Goal: Find contact information: Find contact information

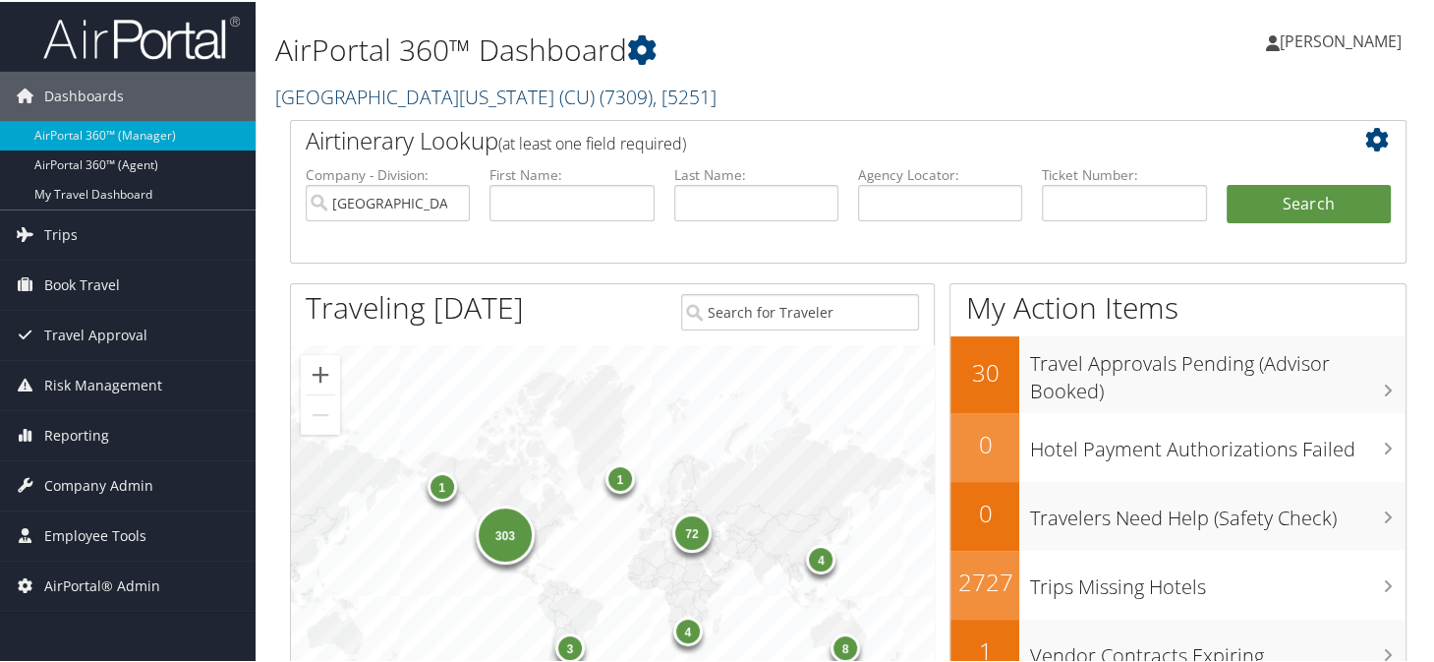
click at [319, 96] on link "University of Colorado (CU) ( 7309 ) , [ 5251 ]" at bounding box center [495, 95] width 441 height 27
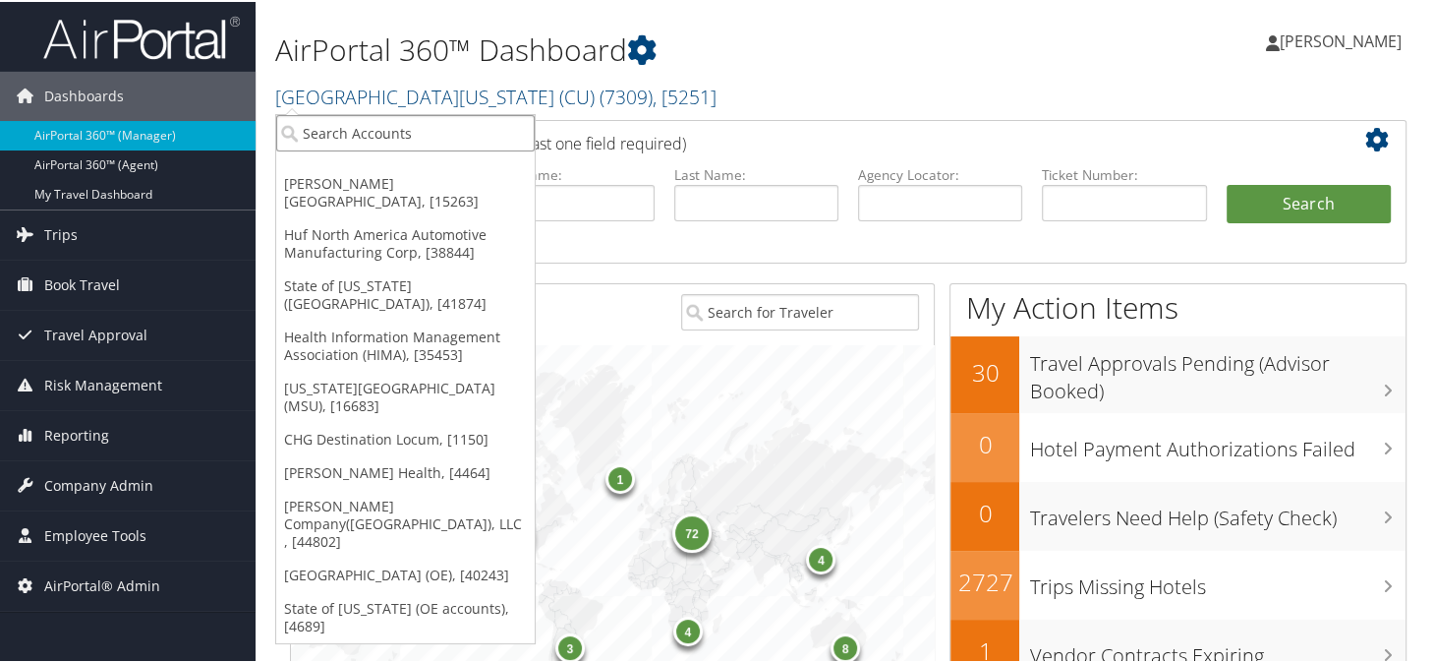
click at [339, 125] on input "search" at bounding box center [405, 131] width 259 height 36
type input "skidmore"
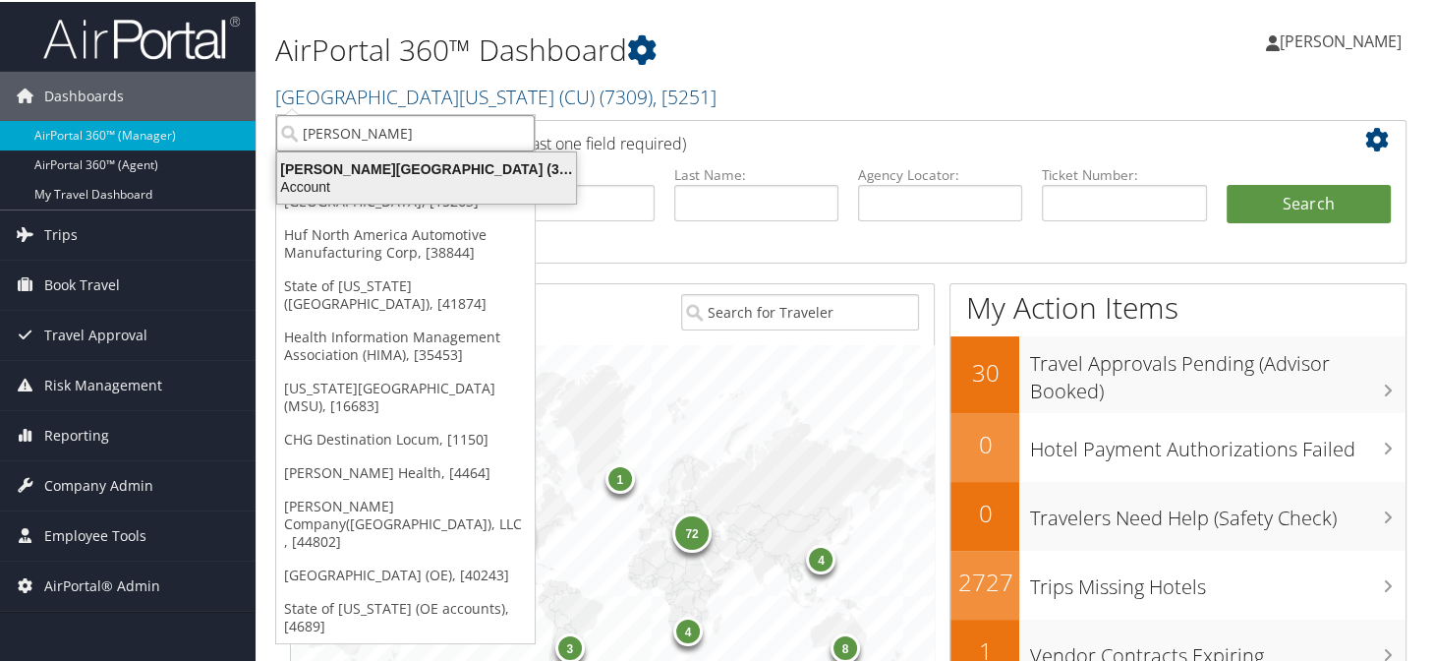
click at [354, 170] on div "Skidmore College (301685), [26705]" at bounding box center [426, 167] width 322 height 18
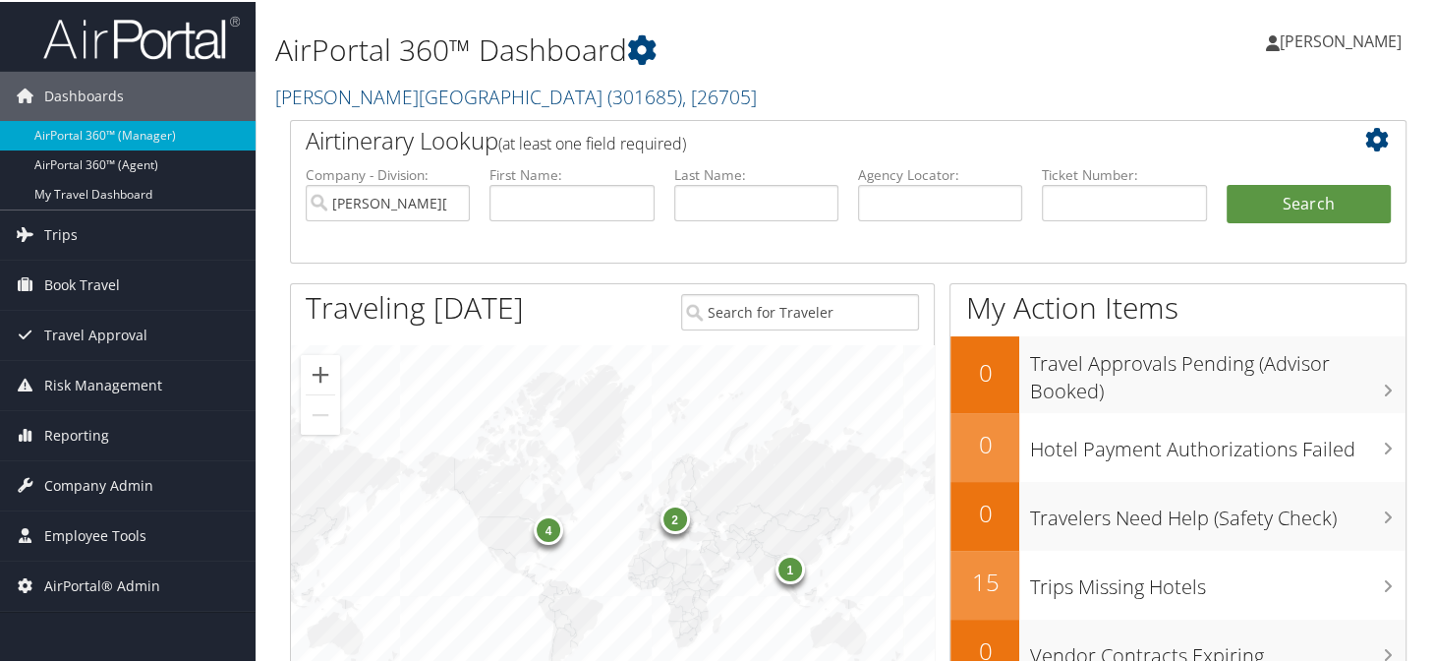
click at [976, 34] on div "Sonya Marmolejo Sonya Marmolejo My Settings Travel Agency Contacts Log Consulti…" at bounding box center [1200, 48] width 481 height 76
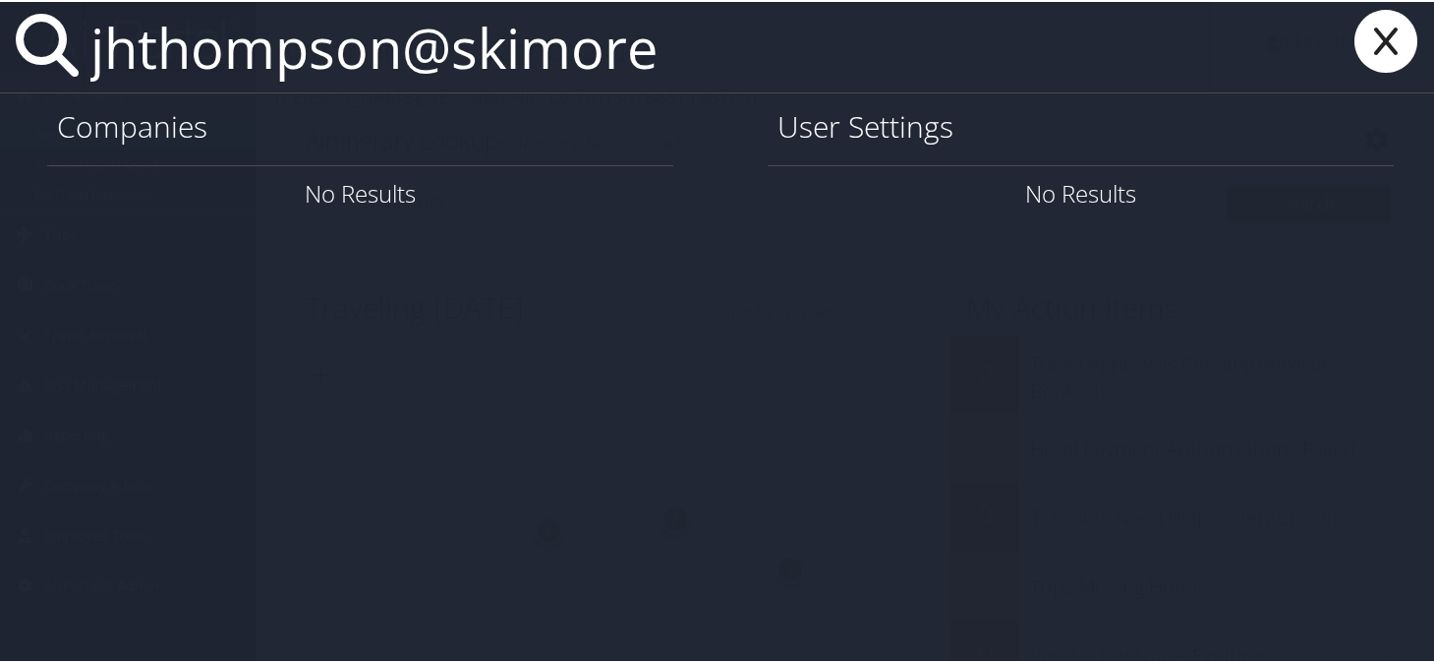
click at [707, 57] on input "jhthompson@skimore" at bounding box center [647, 45] width 1128 height 90
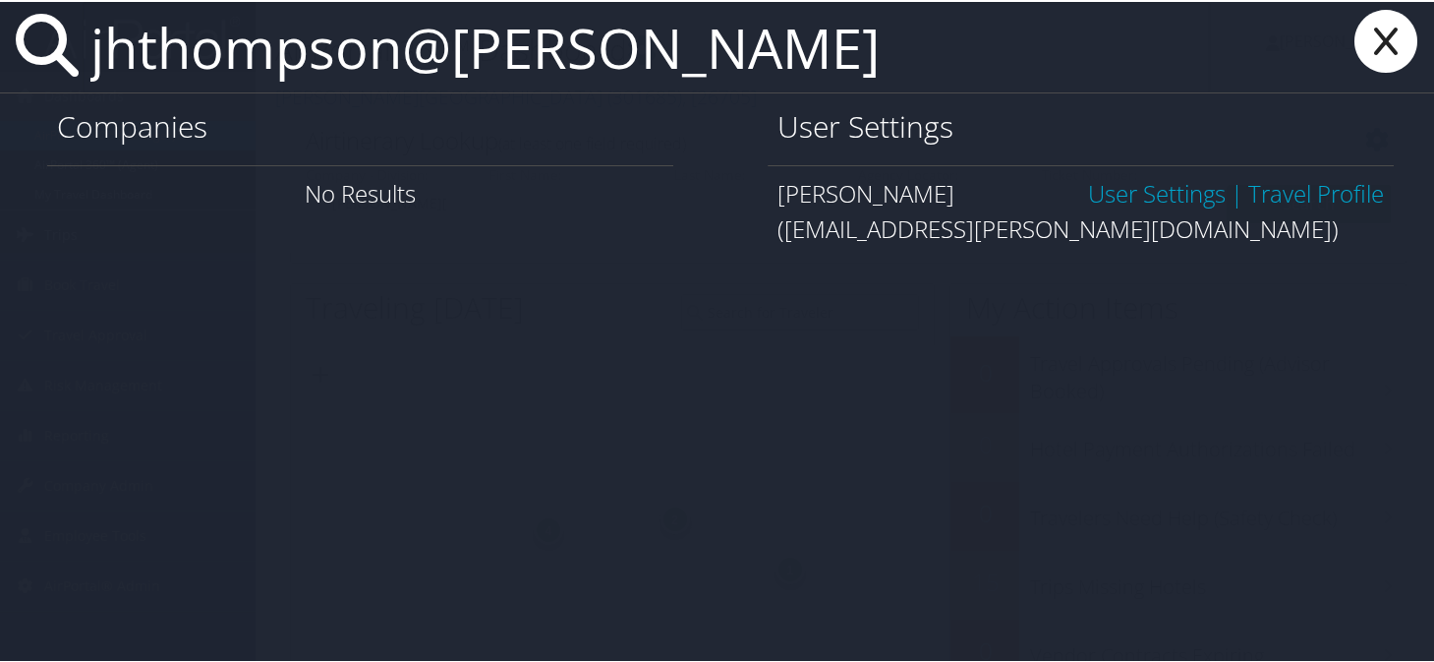
type input "jhthompson@skidmore"
click at [1112, 192] on link "User Settings" at bounding box center [1157, 191] width 138 height 32
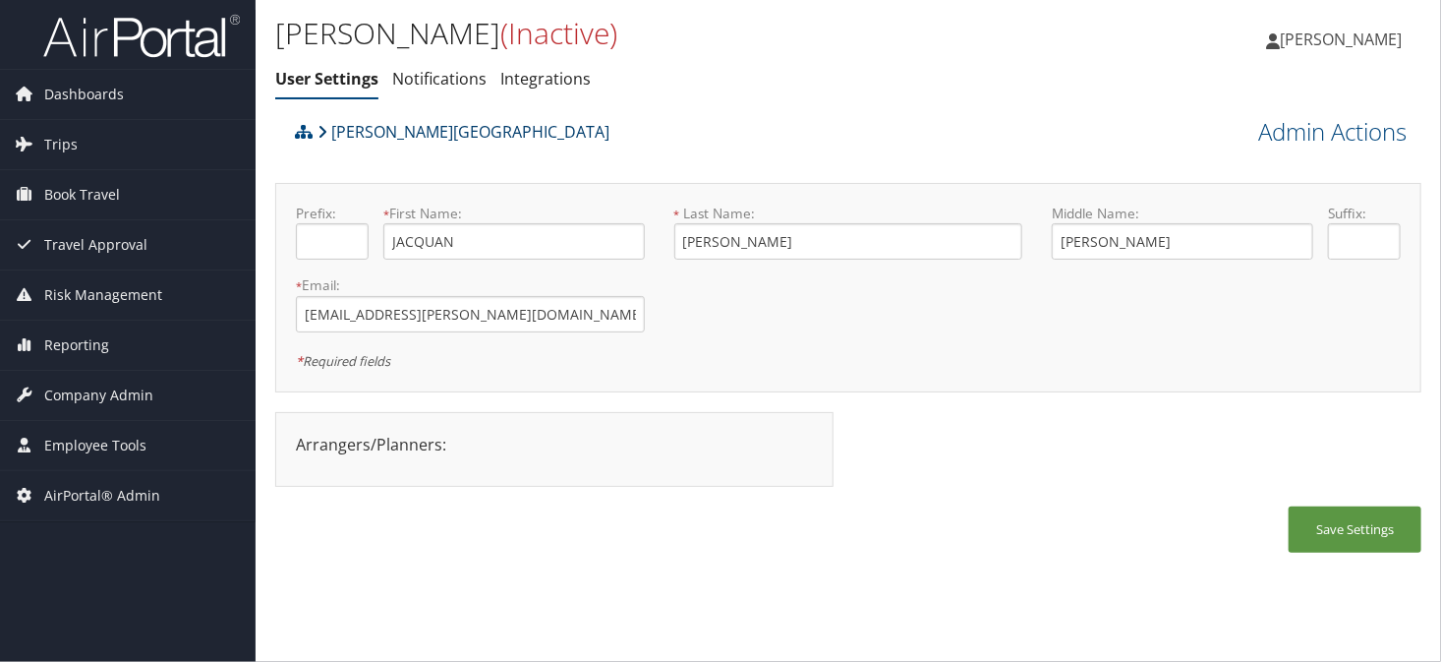
click at [378, 134] on link "[PERSON_NAME][GEOGRAPHIC_DATA]" at bounding box center [464, 131] width 292 height 39
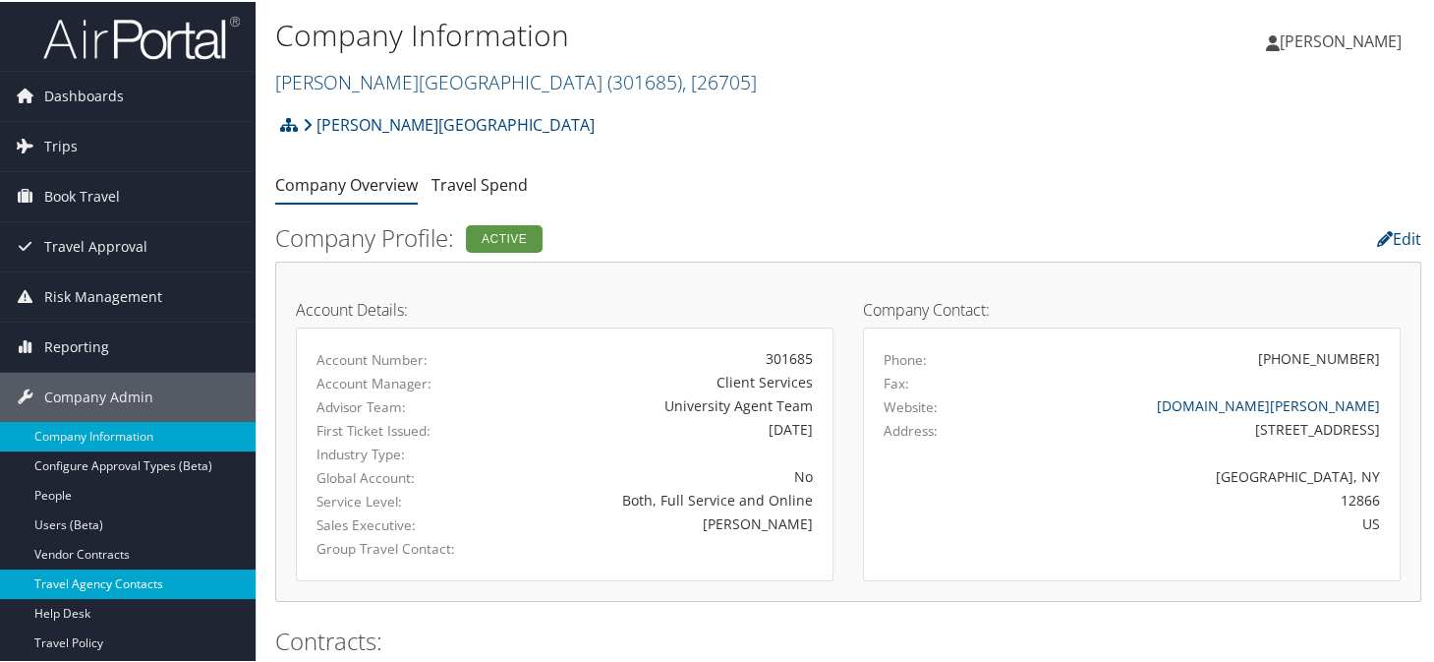
click at [93, 587] on link "Travel Agency Contacts" at bounding box center [128, 581] width 256 height 29
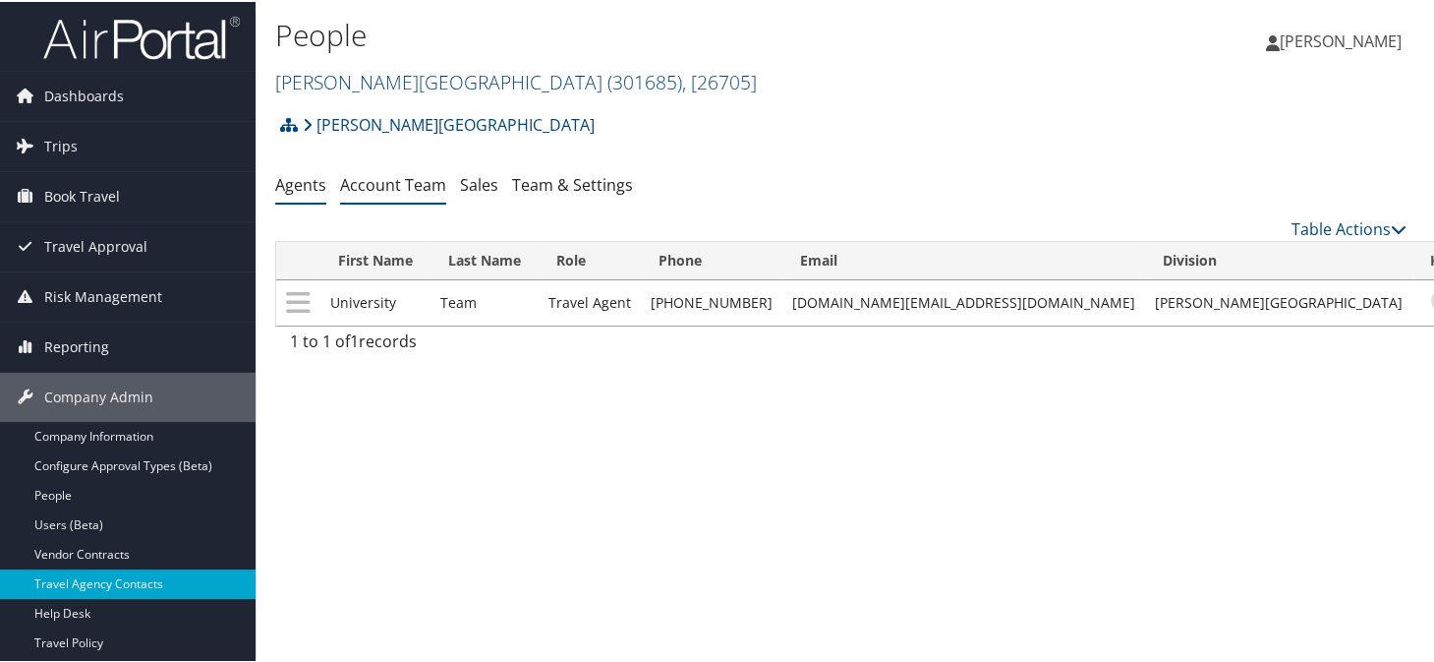
click at [393, 192] on link "Account Team" at bounding box center [393, 183] width 106 height 22
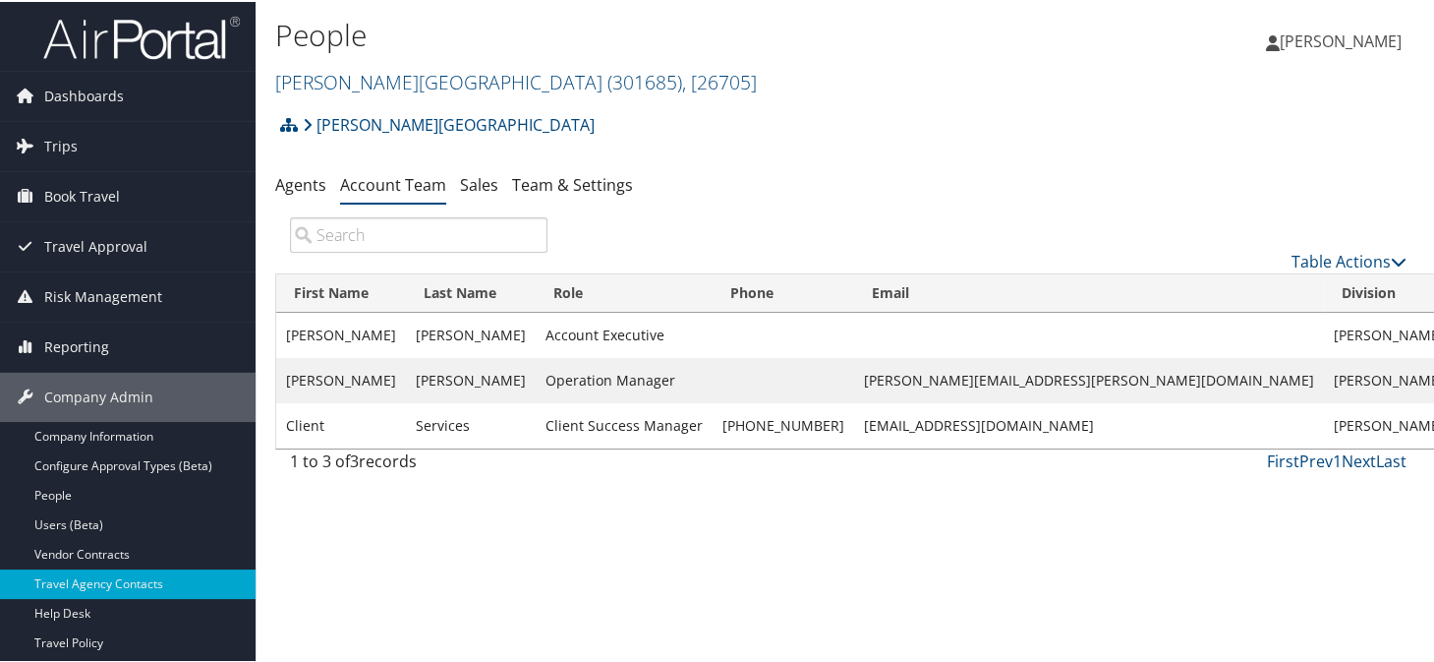
click at [960, 199] on ul "Agents Account Team Sales Team & Settings" at bounding box center [848, 183] width 1146 height 35
click at [842, 116] on div "[PERSON_NAME] College Account Structure [PERSON_NAME][GEOGRAPHIC_DATA] (301685)…" at bounding box center [848, 129] width 1146 height 53
